Goal: Task Accomplishment & Management: Use online tool/utility

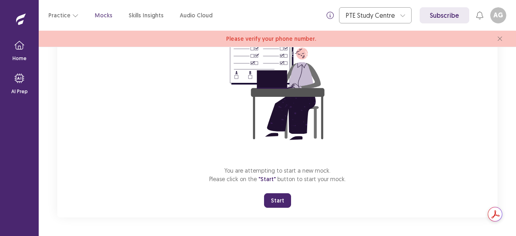
click at [281, 203] on button "Start" at bounding box center [277, 200] width 27 height 15
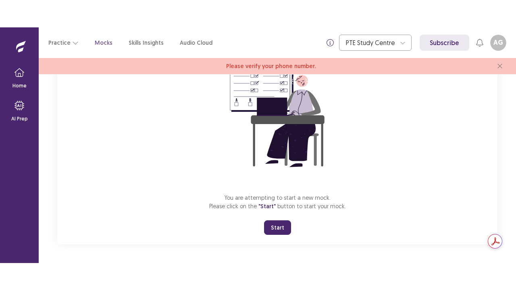
scroll to position [44, 0]
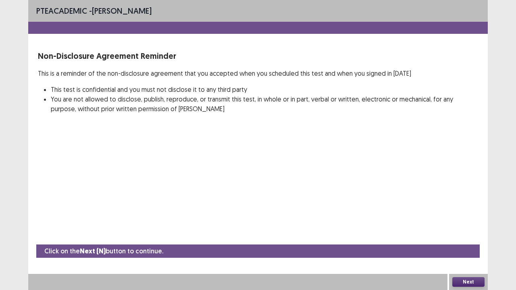
click at [471, 235] on button "Next" at bounding box center [468, 282] width 32 height 10
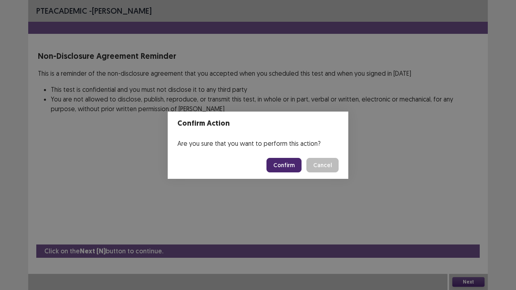
click at [291, 168] on button "Confirm" at bounding box center [283, 165] width 35 height 15
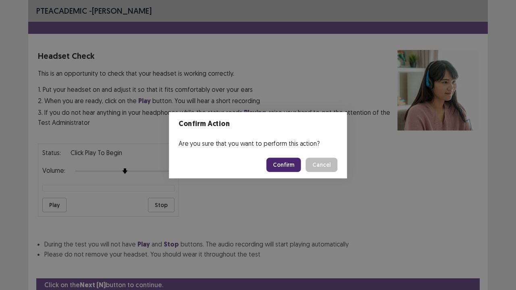
scroll to position [30, 0]
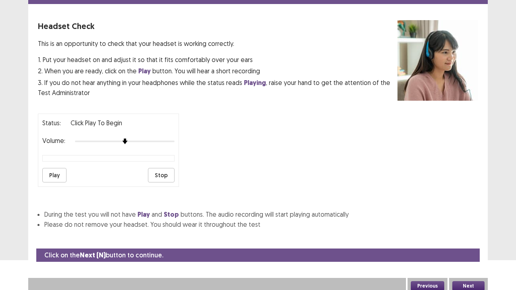
click at [468, 235] on button "Next" at bounding box center [468, 286] width 32 height 10
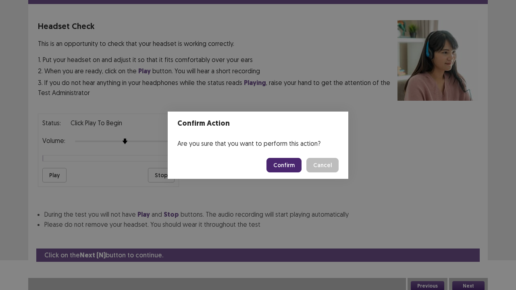
click at [284, 164] on button "Confirm" at bounding box center [283, 165] width 35 height 15
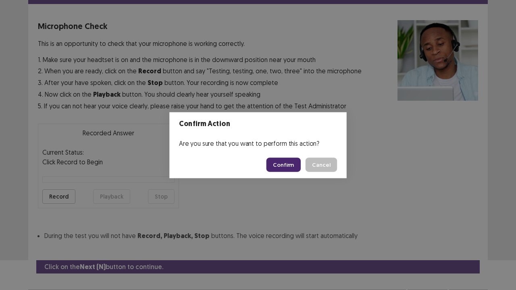
scroll to position [44, 0]
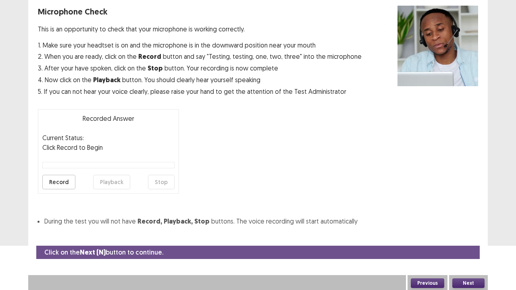
click at [463, 235] on button "Next" at bounding box center [468, 283] width 32 height 10
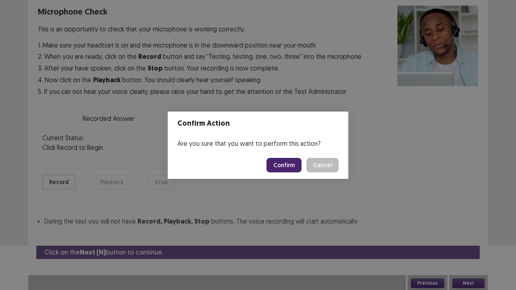
click at [293, 166] on button "Confirm" at bounding box center [283, 165] width 35 height 15
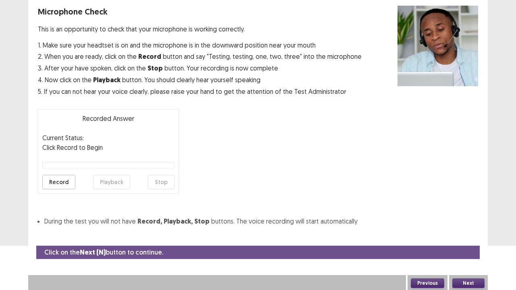
scroll to position [22, 0]
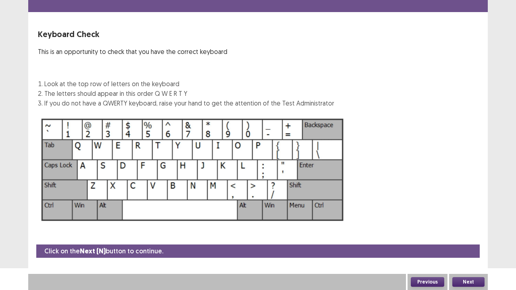
click at [461, 235] on button "Next" at bounding box center [468, 282] width 32 height 10
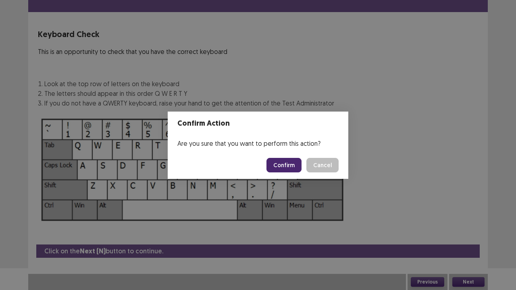
click at [292, 165] on button "Confirm" at bounding box center [283, 165] width 35 height 15
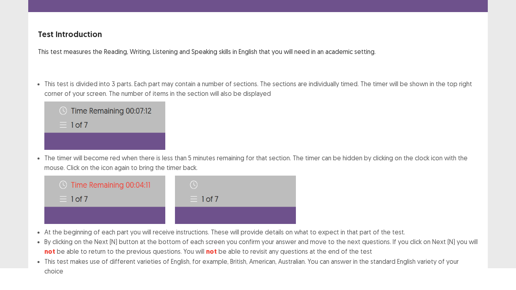
scroll to position [62, 0]
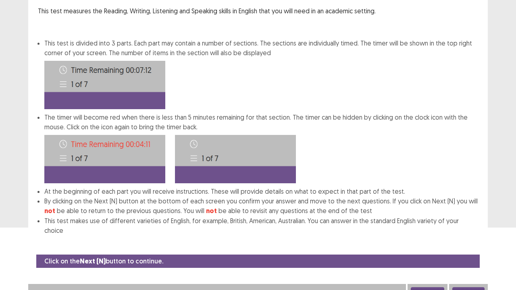
click at [472, 235] on button "Next" at bounding box center [468, 292] width 32 height 10
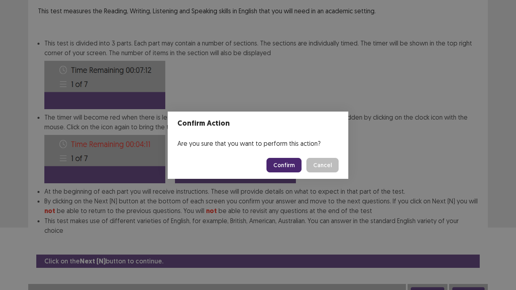
click at [294, 168] on button "Confirm" at bounding box center [283, 165] width 35 height 15
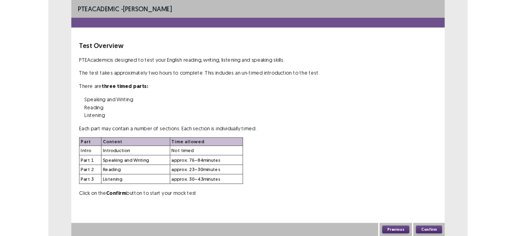
scroll to position [0, 0]
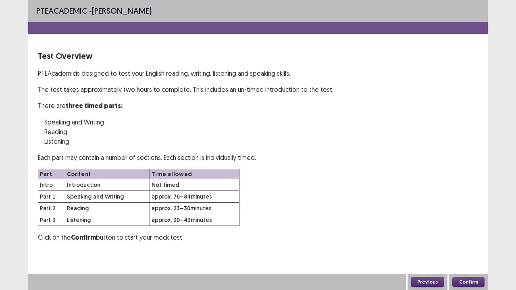
click at [475, 235] on button "Confirm" at bounding box center [468, 282] width 32 height 10
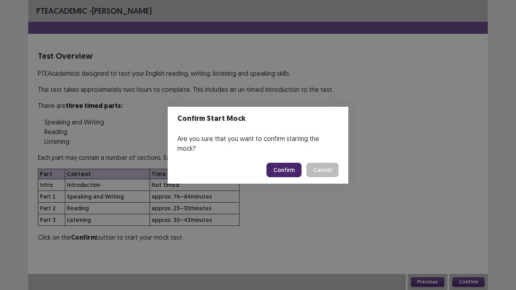
click at [284, 168] on button "Confirm" at bounding box center [283, 170] width 35 height 15
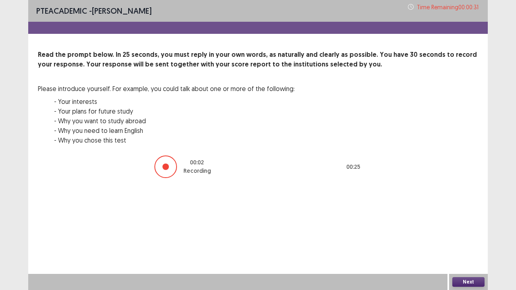
click at [473, 235] on button "Next" at bounding box center [468, 282] width 32 height 10
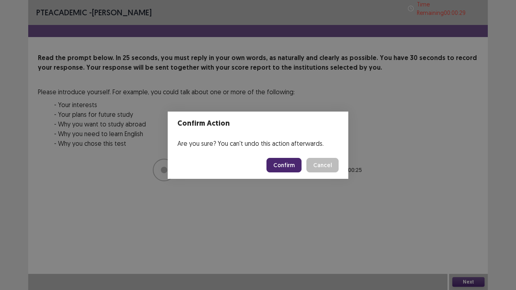
click at [286, 164] on button "Confirm" at bounding box center [283, 165] width 35 height 15
